Goal: Task Accomplishment & Management: Manage account settings

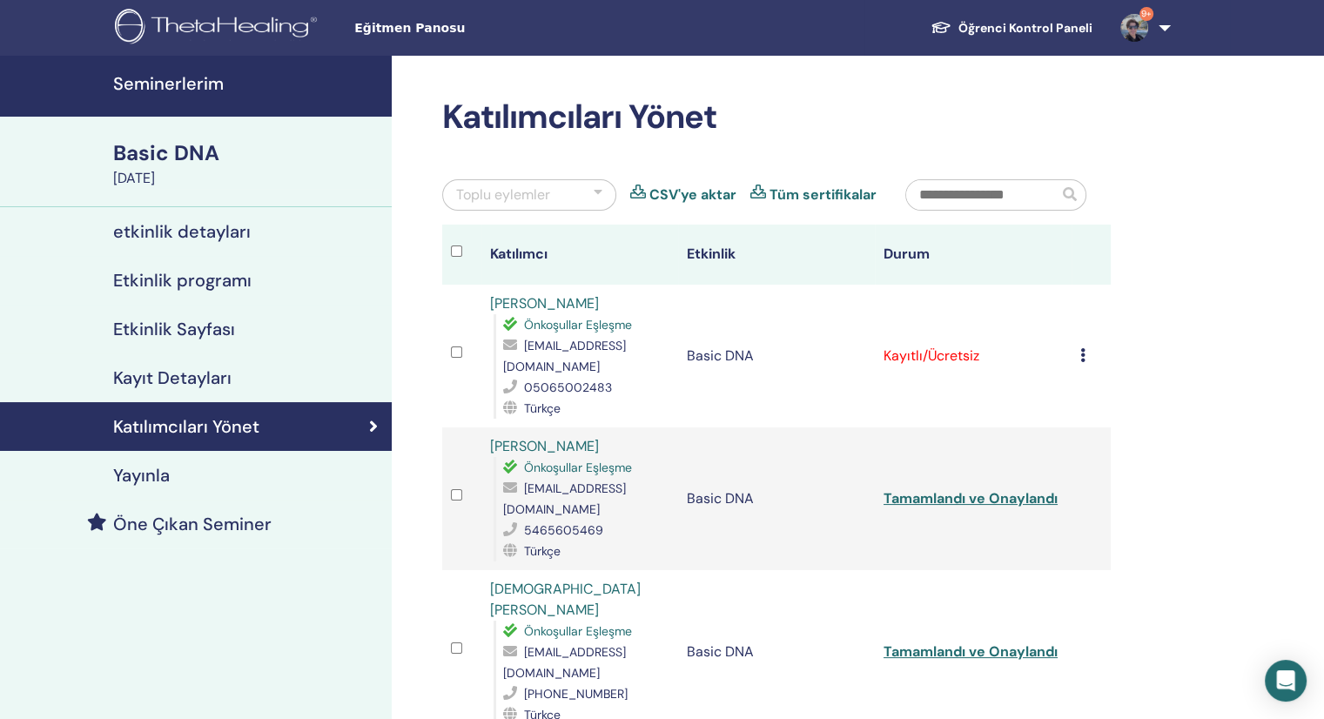
click at [1083, 348] on icon at bounding box center [1082, 355] width 5 height 14
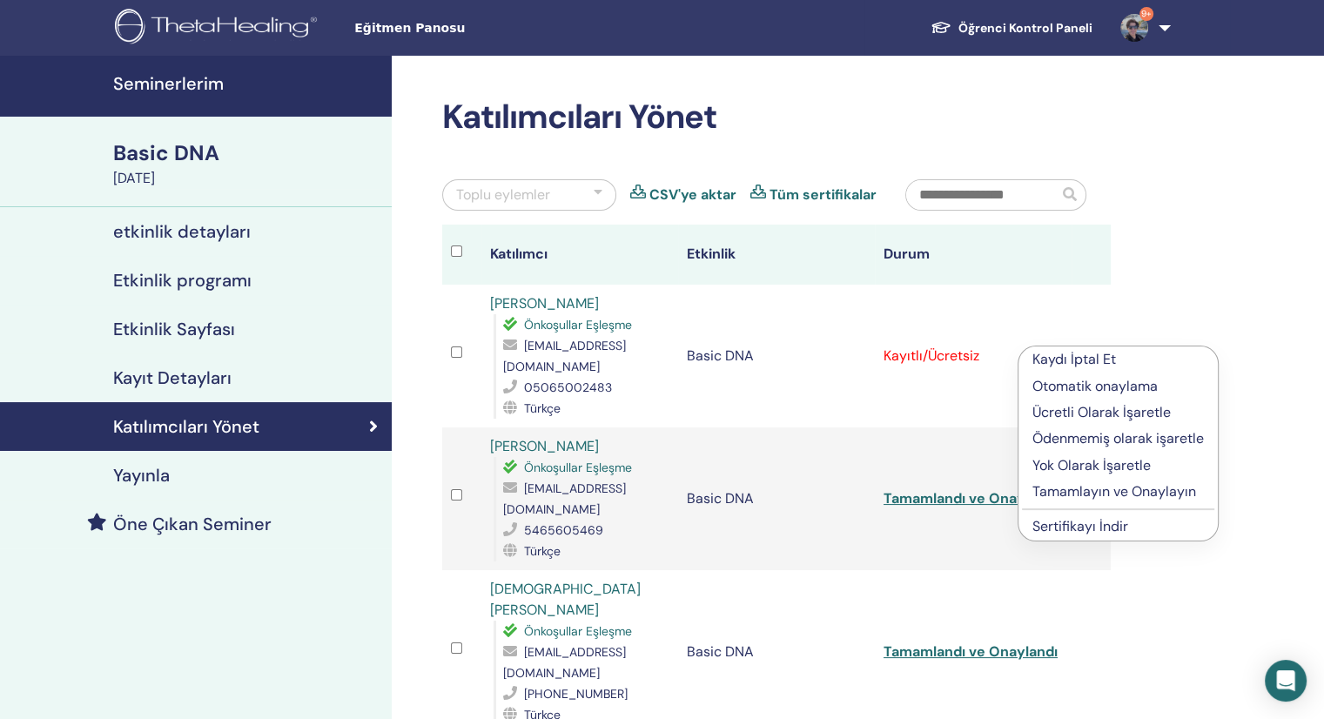
click at [1079, 489] on p "Tamamlayın ve Onaylayın" at bounding box center [1119, 491] width 172 height 21
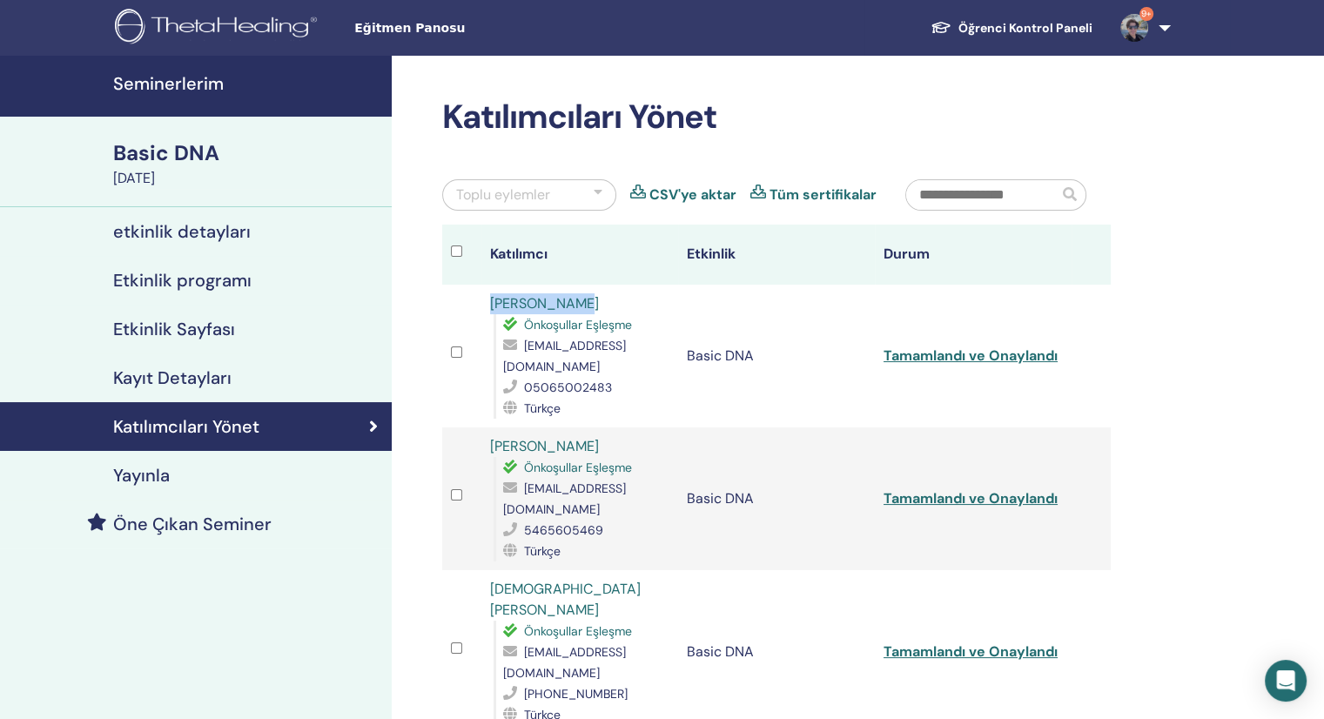
drag, startPoint x: 586, startPoint y: 307, endPoint x: 490, endPoint y: 297, distance: 96.3
click at [490, 297] on div "Nuriye Bulut Önkoşullar Eşleşme nryblt1907@gmail.com 05065002483 Türkçe" at bounding box center [579, 355] width 179 height 125
copy link "Nuriye Bulut"
